Goal: Transaction & Acquisition: Purchase product/service

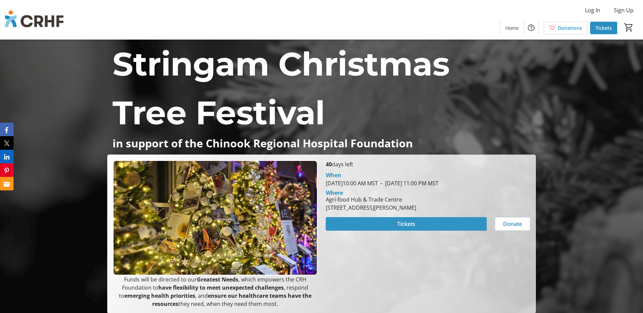
click at [401, 225] on span "Tickets" at bounding box center [406, 224] width 18 height 8
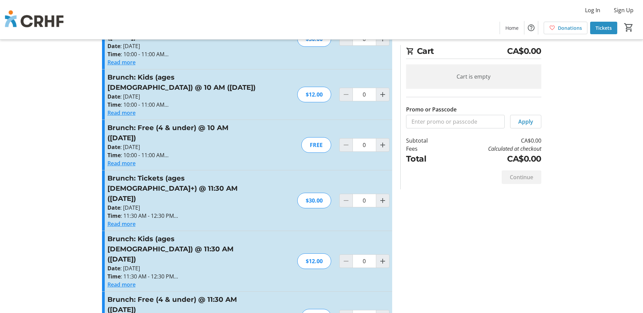
scroll to position [203, 0]
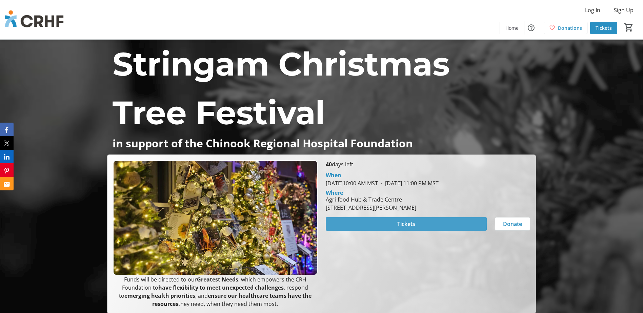
drag, startPoint x: 380, startPoint y: 223, endPoint x: 377, endPoint y: 217, distance: 6.3
click at [380, 223] on span at bounding box center [406, 224] width 161 height 16
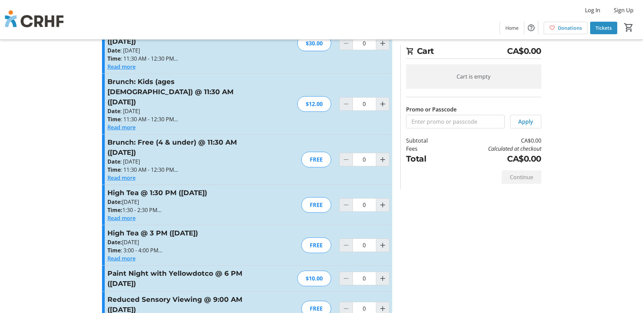
scroll to position [276, 0]
